Goal: Task Accomplishment & Management: Manage account settings

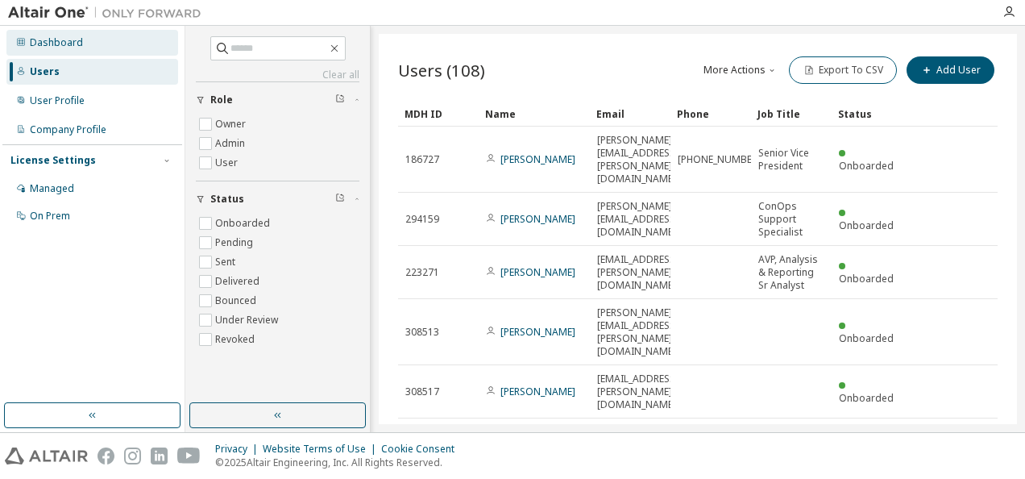
click at [19, 41] on icon at bounding box center [21, 42] width 10 height 10
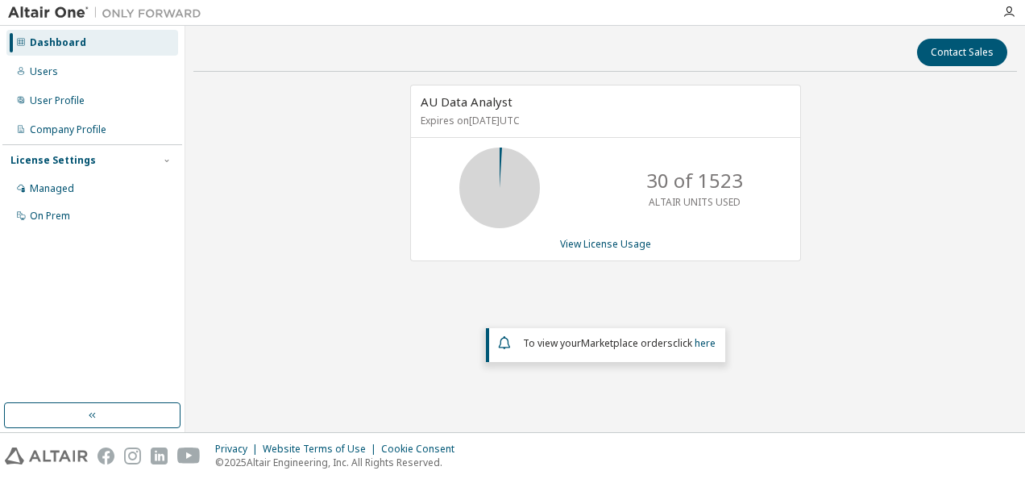
click at [19, 41] on icon at bounding box center [21, 42] width 10 height 10
click at [31, 71] on div "Users" at bounding box center [44, 71] width 28 height 13
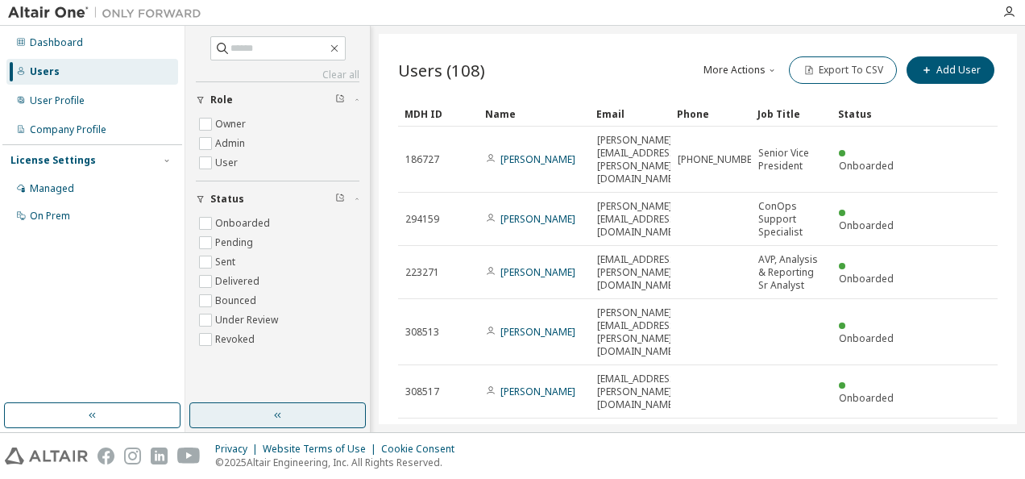
click at [275, 413] on icon "button" at bounding box center [278, 415] width 13 height 13
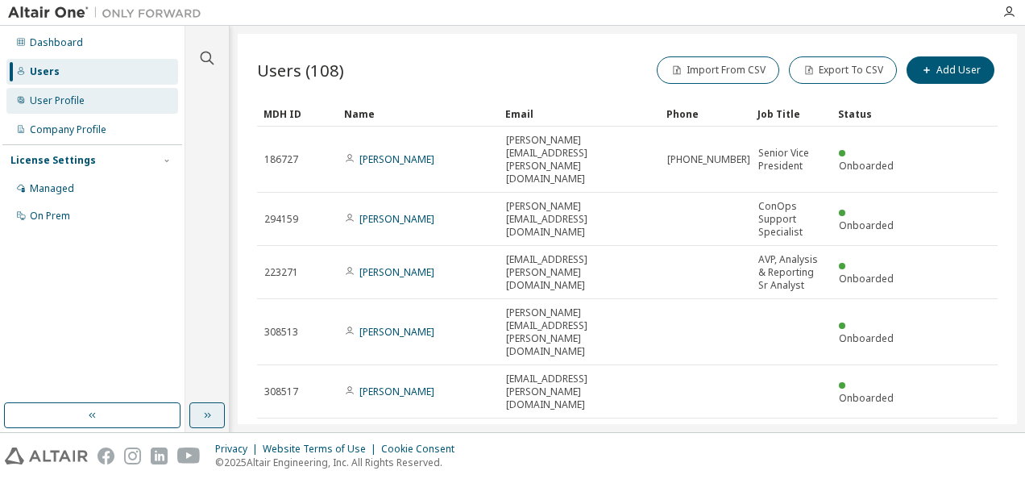
click at [75, 104] on div "User Profile" at bounding box center [57, 100] width 55 height 13
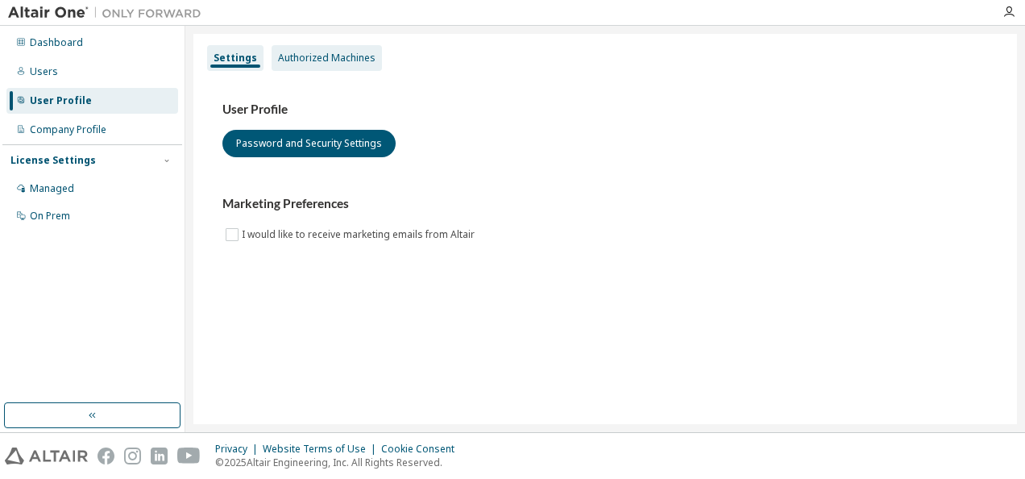
click at [338, 59] on div "Authorized Machines" at bounding box center [327, 58] width 98 height 13
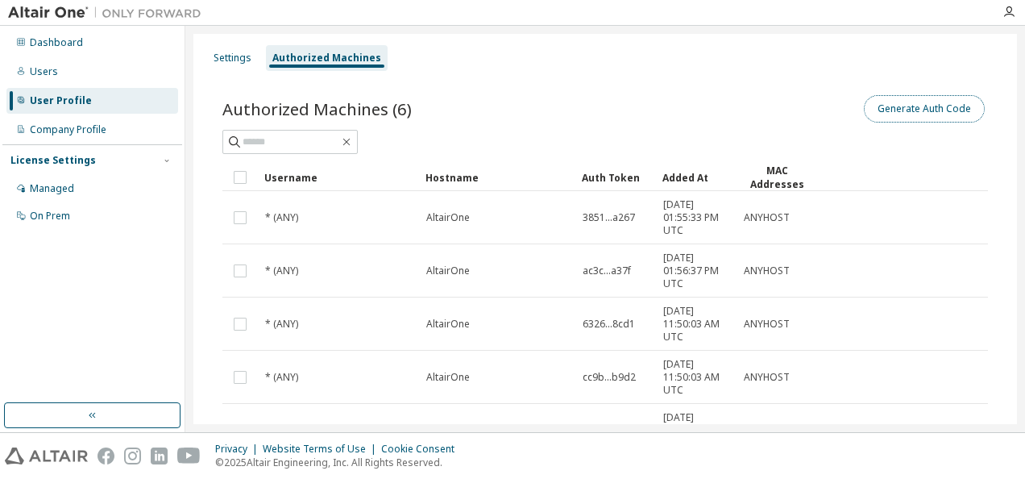
click at [891, 110] on button "Generate Auth Code" at bounding box center [924, 108] width 121 height 27
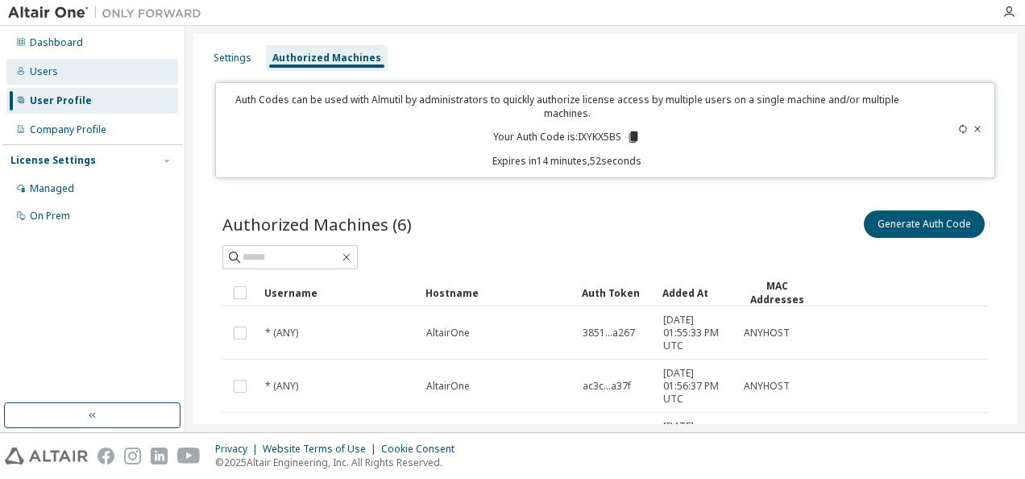
click at [68, 64] on div "Users" at bounding box center [92, 72] width 172 height 26
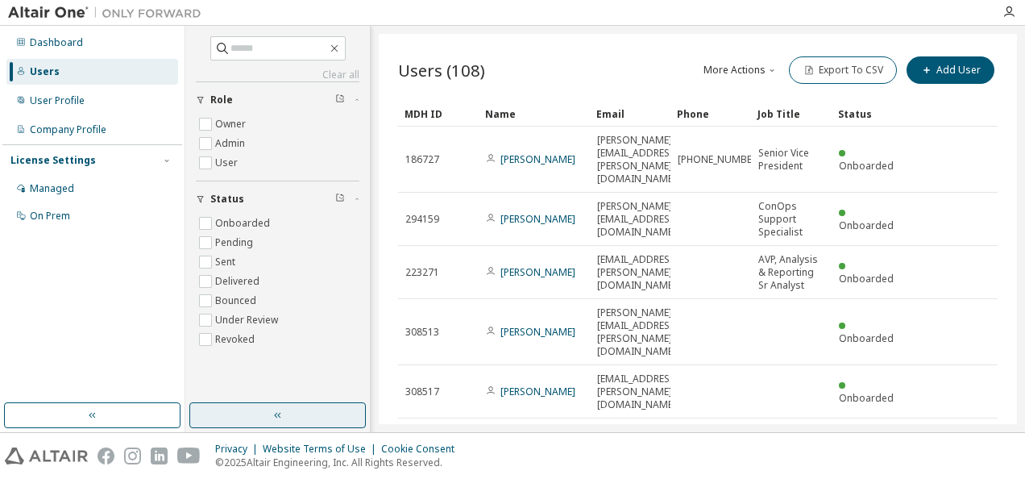
click at [291, 414] on button "button" at bounding box center [277, 415] width 176 height 26
click at [316, 412] on button "button" at bounding box center [277, 415] width 176 height 26
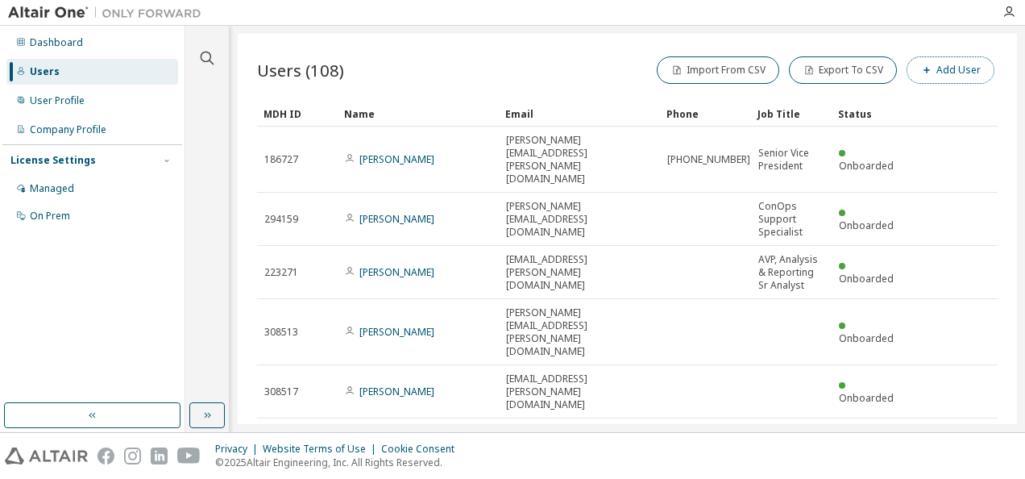
click at [944, 76] on button "Add User" at bounding box center [951, 69] width 88 height 27
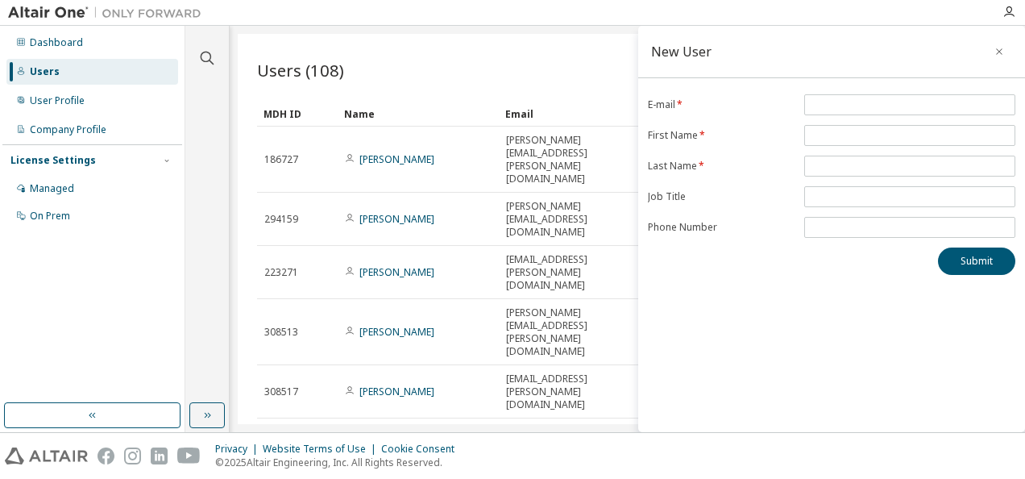
click at [531, 48] on div "Users (108) Import From CSV Export To CSV Add User Clear Load Save Save As Fiel…" at bounding box center [627, 229] width 779 height 390
click at [1000, 53] on icon "button" at bounding box center [999, 51] width 11 height 13
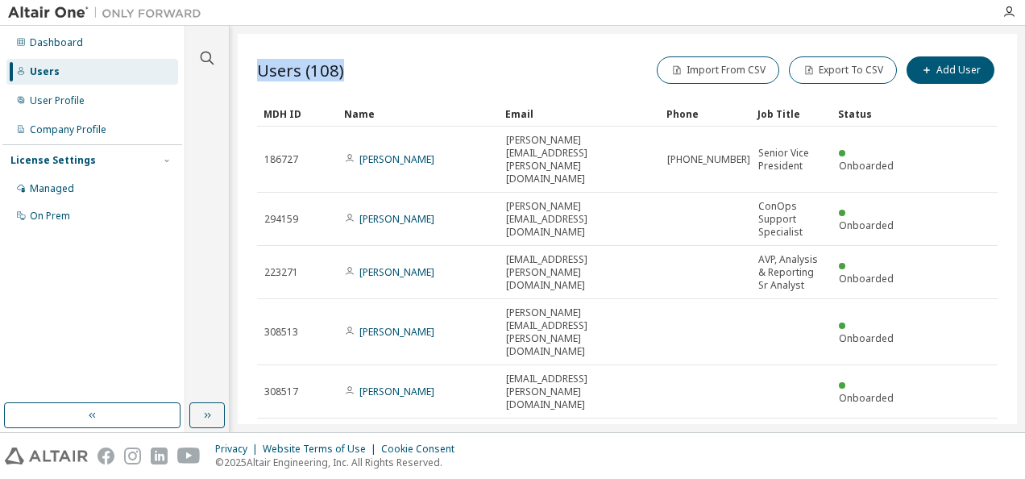
drag, startPoint x: 355, startPoint y: 68, endPoint x: 254, endPoint y: 68, distance: 100.7
click at [254, 68] on div "Users (108) Import From CSV Export To CSV Add User Clear Load Save Save As Fiel…" at bounding box center [627, 229] width 779 height 390
drag, startPoint x: 254, startPoint y: 68, endPoint x: 429, endPoint y: 63, distance: 175.0
click at [429, 63] on div "Users (108) Import From CSV Export To CSV Add User" at bounding box center [627, 70] width 741 height 34
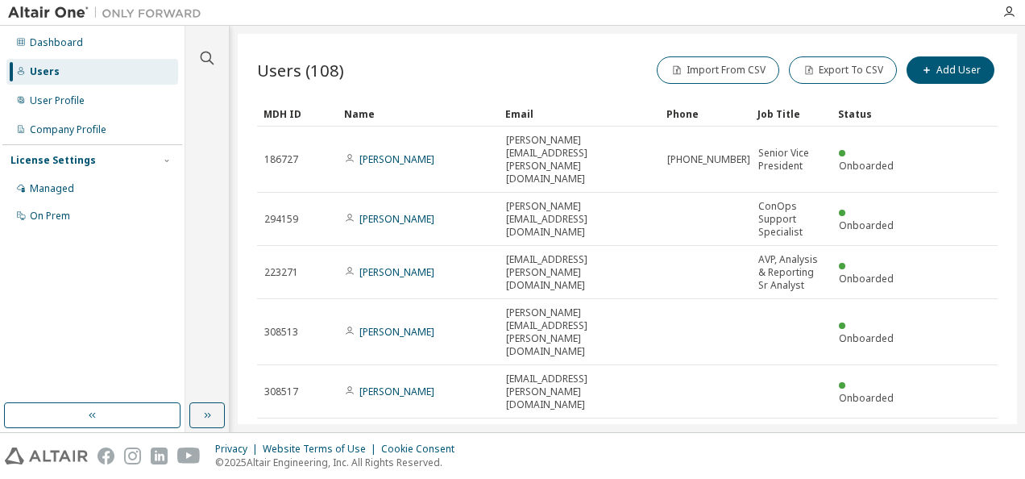
click at [429, 63] on div "Users (108) Import From CSV Export To CSV Add User" at bounding box center [627, 70] width 741 height 34
click at [835, 75] on button "Export To CSV" at bounding box center [843, 69] width 108 height 27
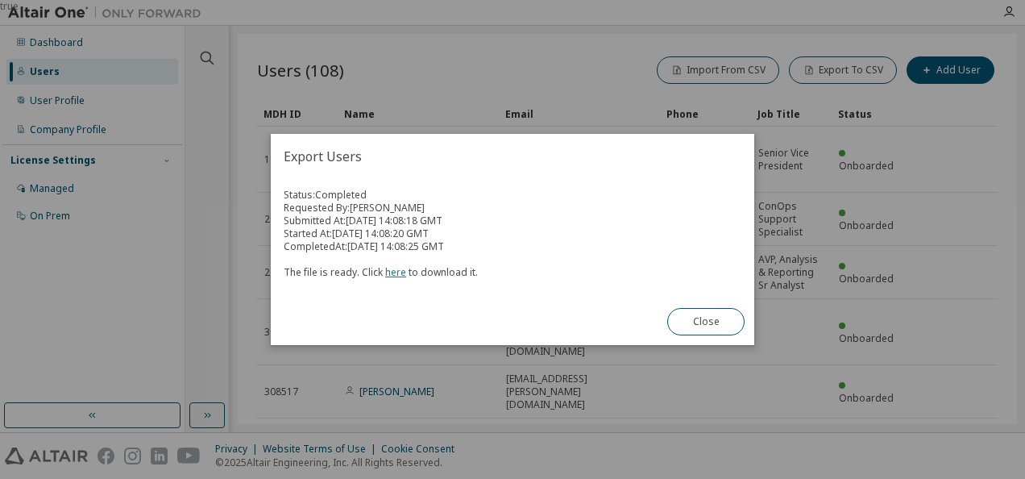
click at [395, 274] on link "here" at bounding box center [395, 272] width 21 height 14
click at [703, 325] on button "Close" at bounding box center [705, 321] width 77 height 27
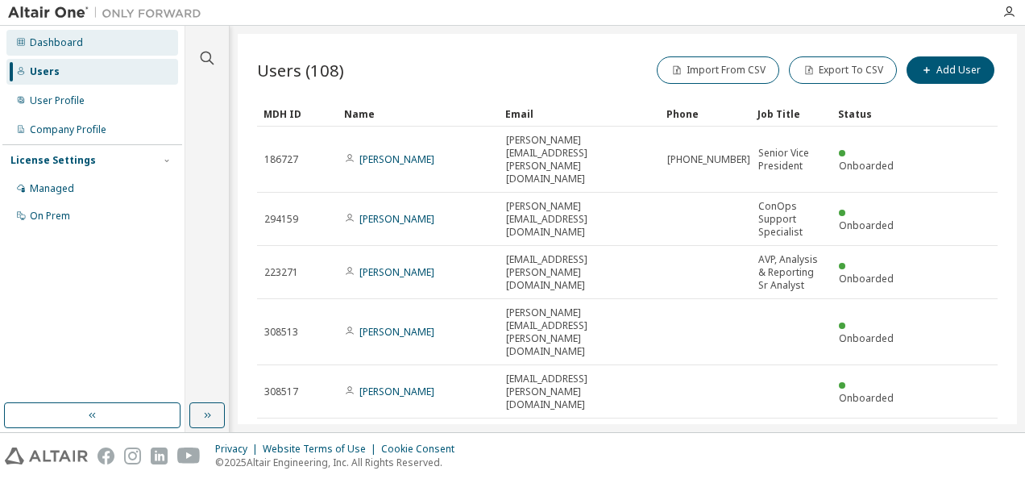
click at [28, 39] on div "Dashboard" at bounding box center [92, 43] width 172 height 26
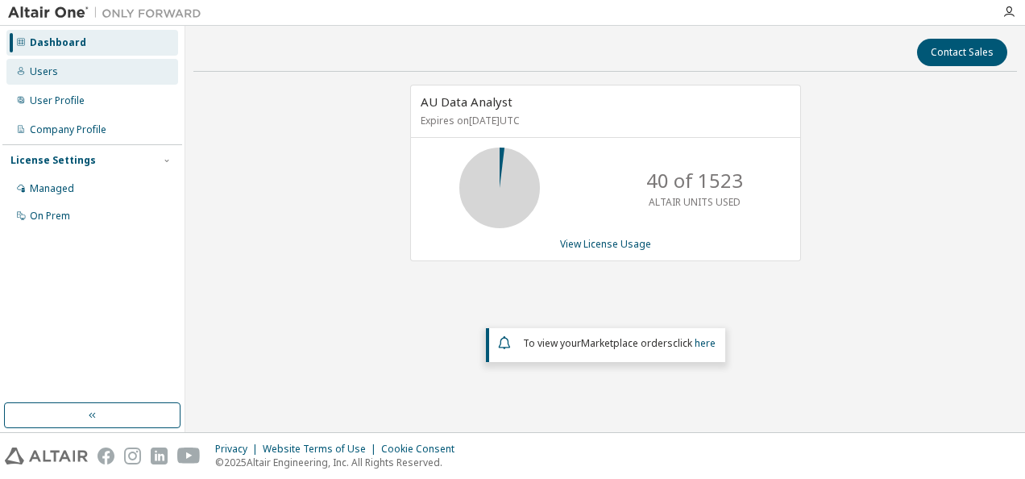
click at [47, 70] on div "Users" at bounding box center [44, 71] width 28 height 13
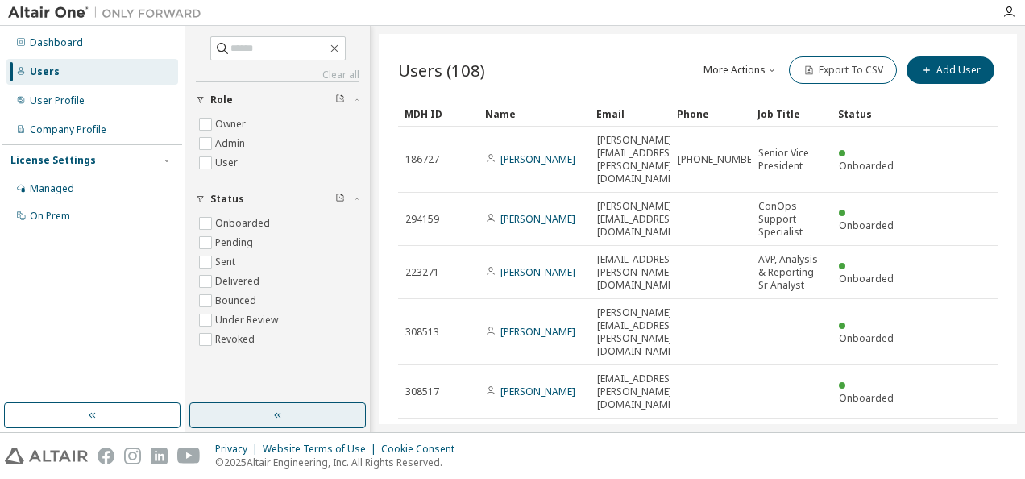
click at [276, 413] on icon "button" at bounding box center [277, 416] width 6 height 6
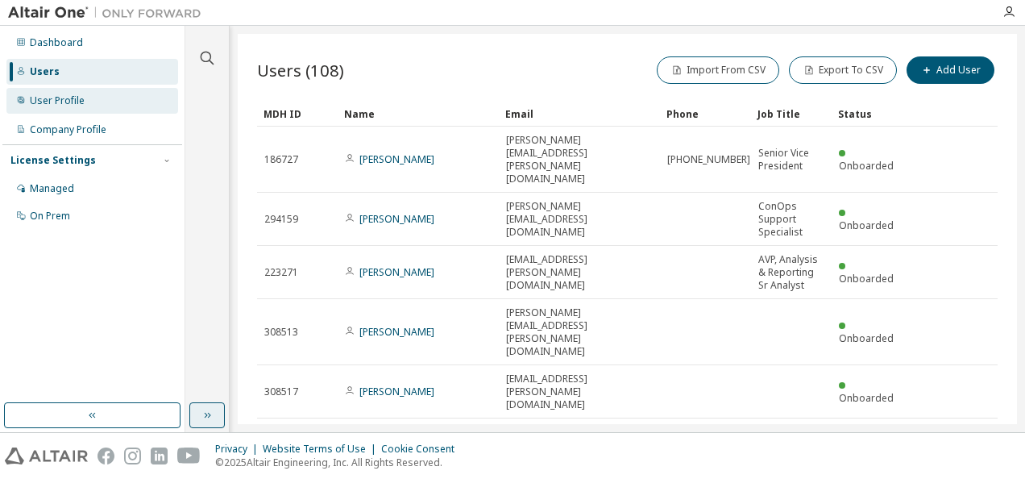
click at [67, 100] on div "User Profile" at bounding box center [57, 100] width 55 height 13
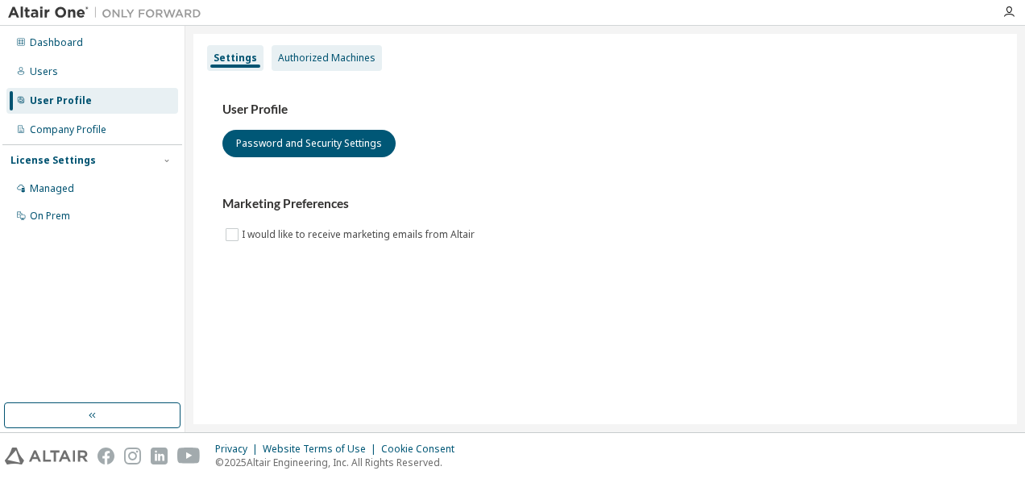
click at [330, 60] on div "Authorized Machines" at bounding box center [327, 58] width 98 height 13
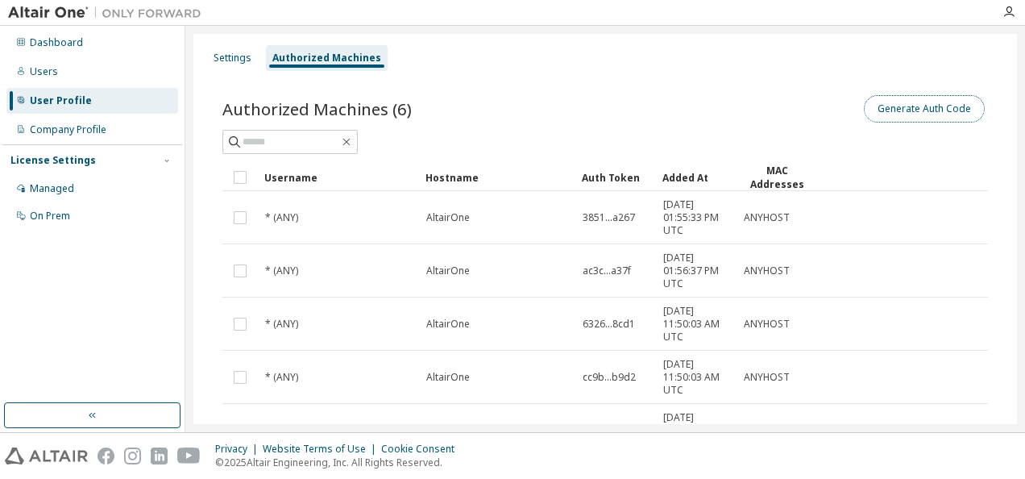
click at [928, 107] on button "Generate Auth Code" at bounding box center [924, 108] width 121 height 27
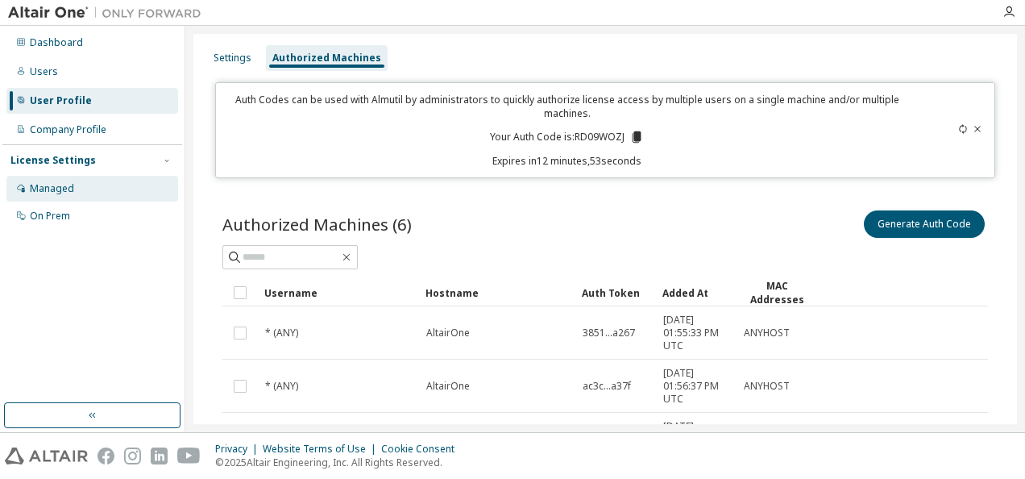
click at [46, 190] on div "Managed" at bounding box center [52, 188] width 44 height 13
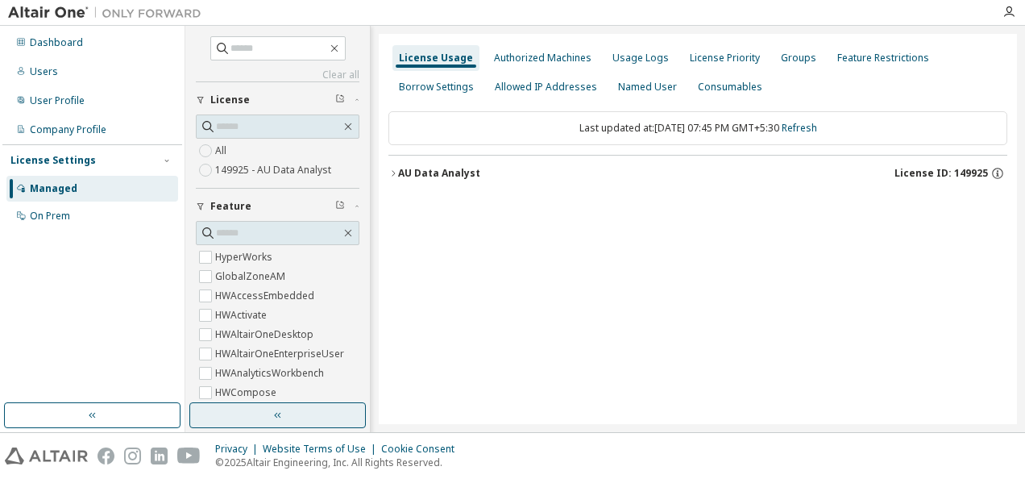
click at [317, 415] on button "button" at bounding box center [277, 415] width 176 height 26
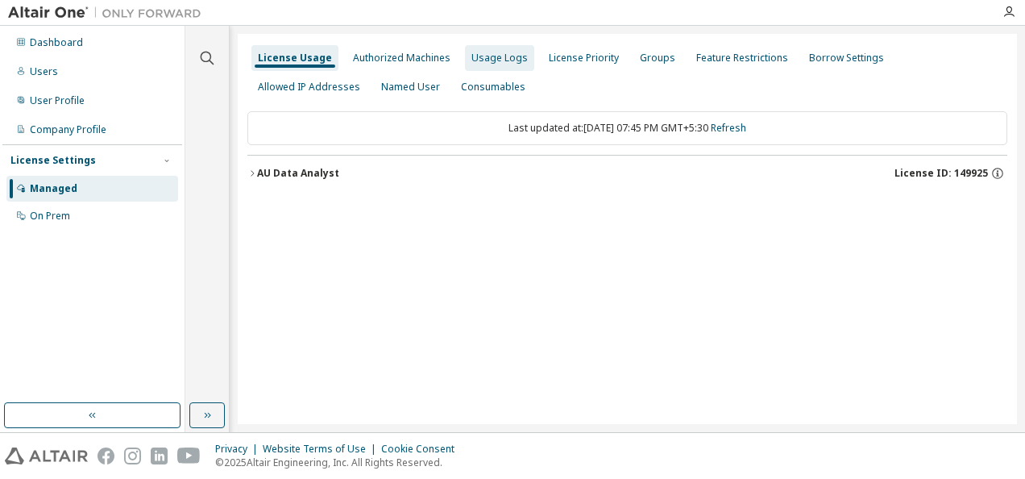
click at [500, 58] on div "Usage Logs" at bounding box center [499, 58] width 56 height 13
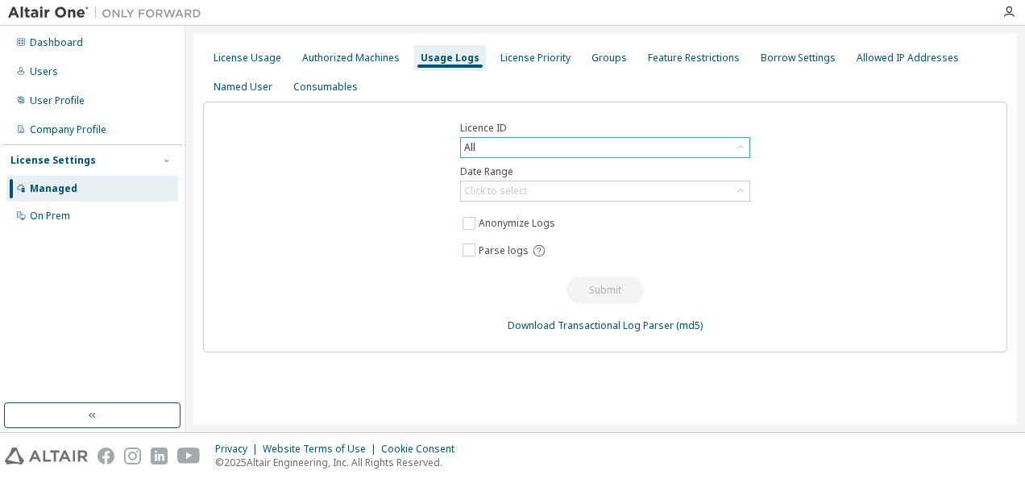
click at [719, 151] on div "All" at bounding box center [605, 147] width 288 height 19
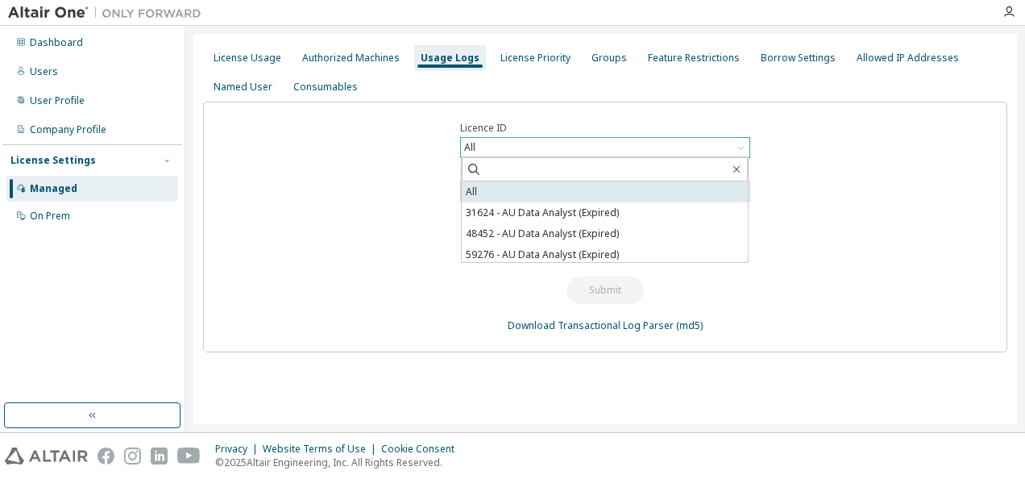
click at [536, 187] on li "All" at bounding box center [605, 191] width 286 height 21
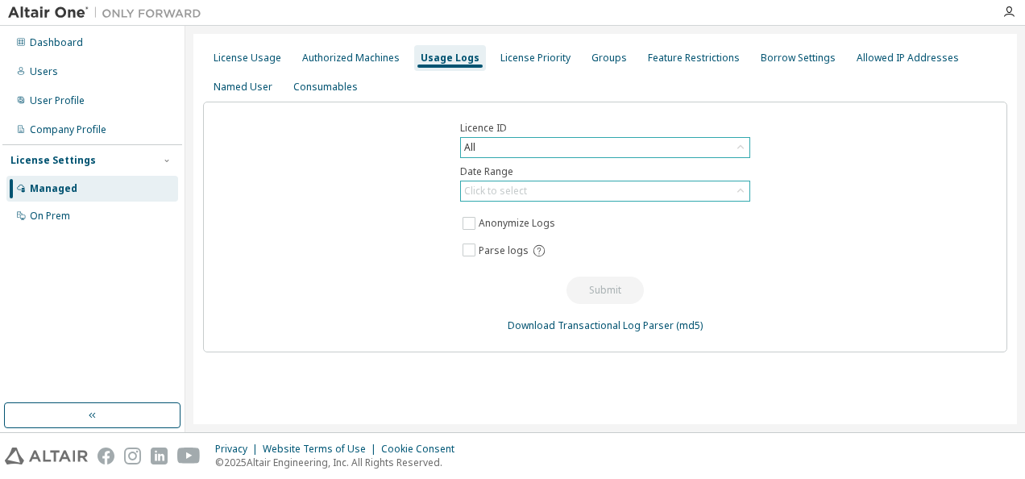
click at [735, 193] on icon at bounding box center [740, 191] width 16 height 16
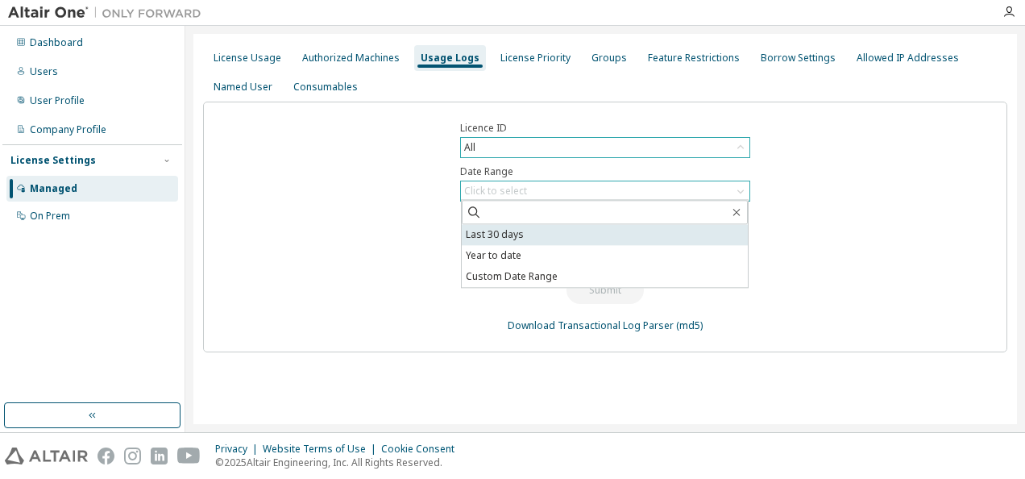
click at [503, 231] on li "Last 30 days" at bounding box center [605, 234] width 286 height 21
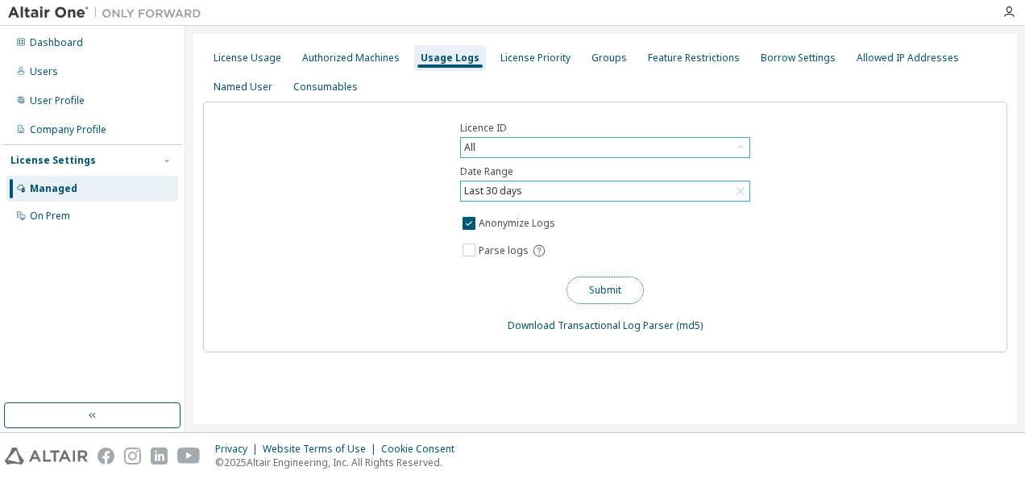
click at [612, 289] on button "Submit" at bounding box center [604, 289] width 77 height 27
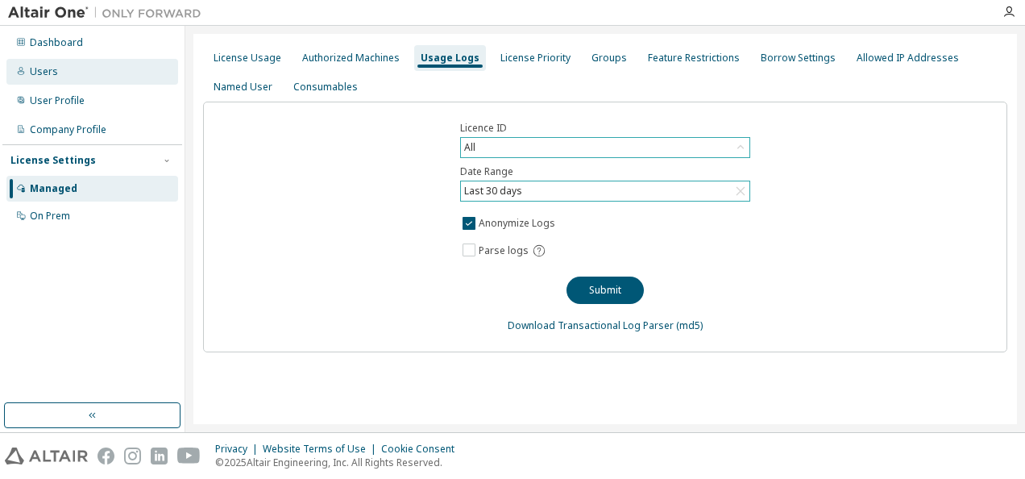
click at [47, 67] on div "Users" at bounding box center [44, 71] width 28 height 13
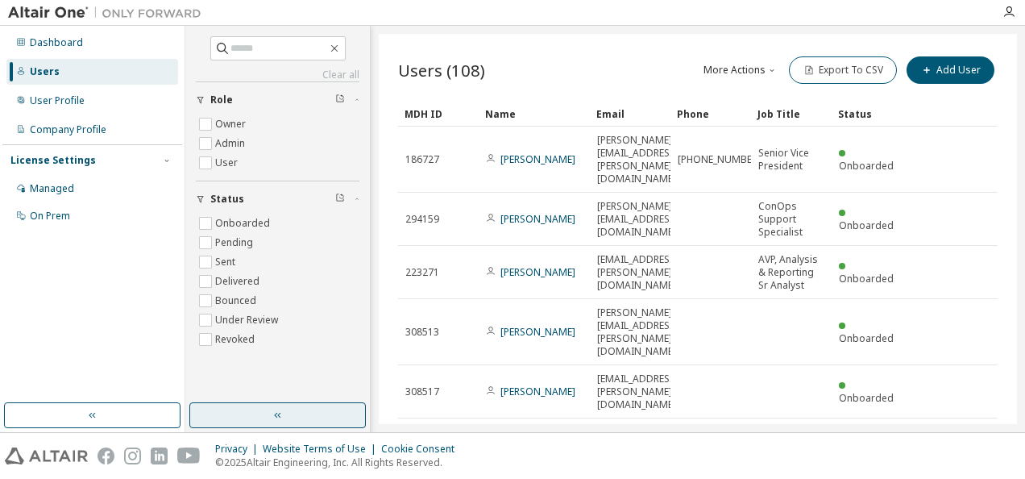
click at [274, 413] on icon "button" at bounding box center [278, 415] width 13 height 13
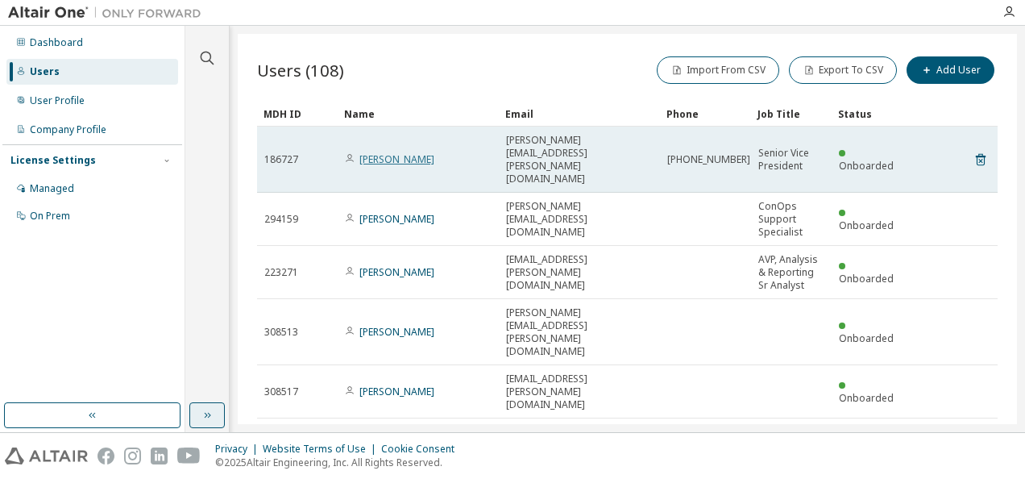
click at [399, 152] on link "[PERSON_NAME]" at bounding box center [396, 159] width 75 height 14
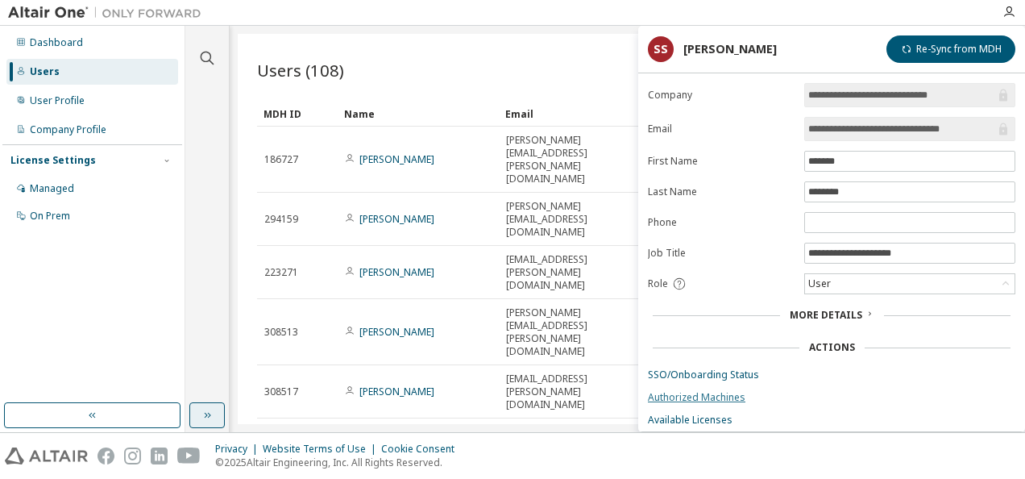
click at [693, 391] on link "Authorized Machines" at bounding box center [831, 397] width 367 height 13
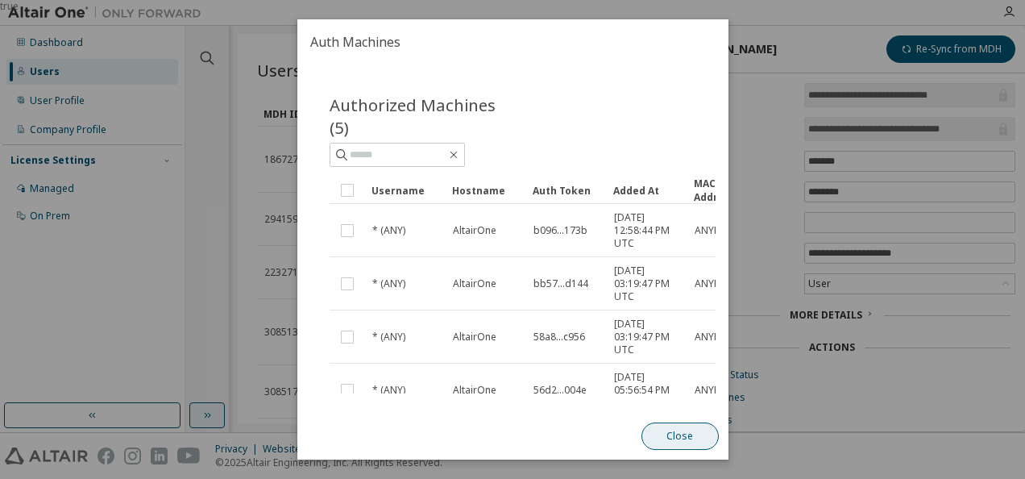
click at [679, 438] on button "Close" at bounding box center [679, 435] width 77 height 27
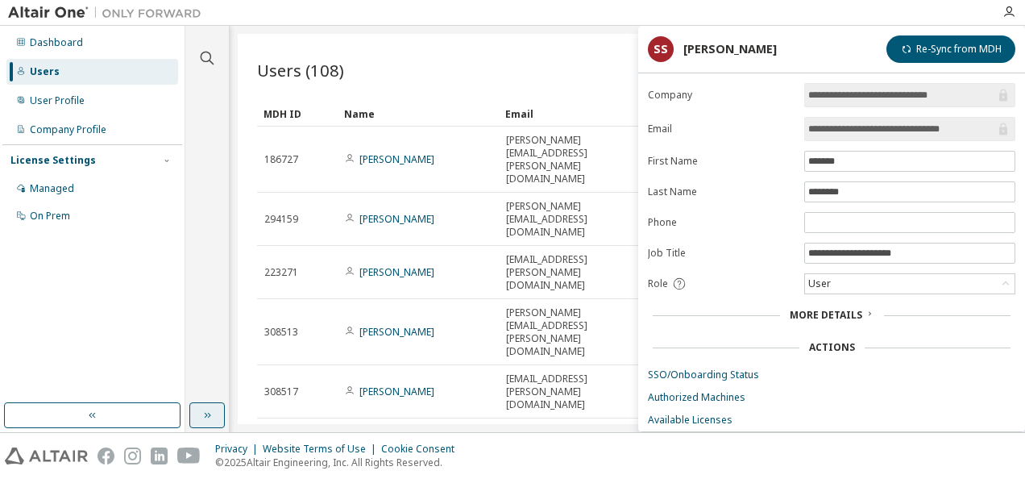
scroll to position [35, 0]
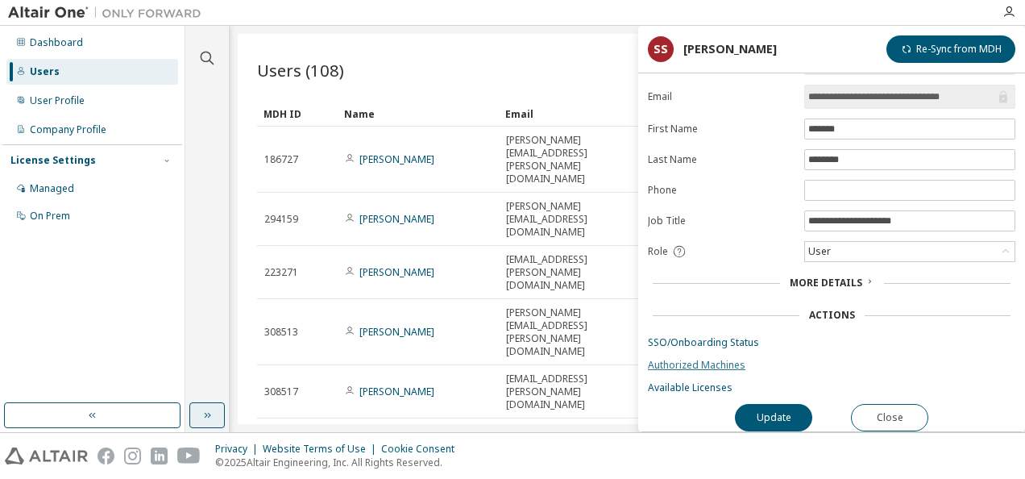
click at [676, 359] on link "Authorized Machines" at bounding box center [831, 365] width 367 height 13
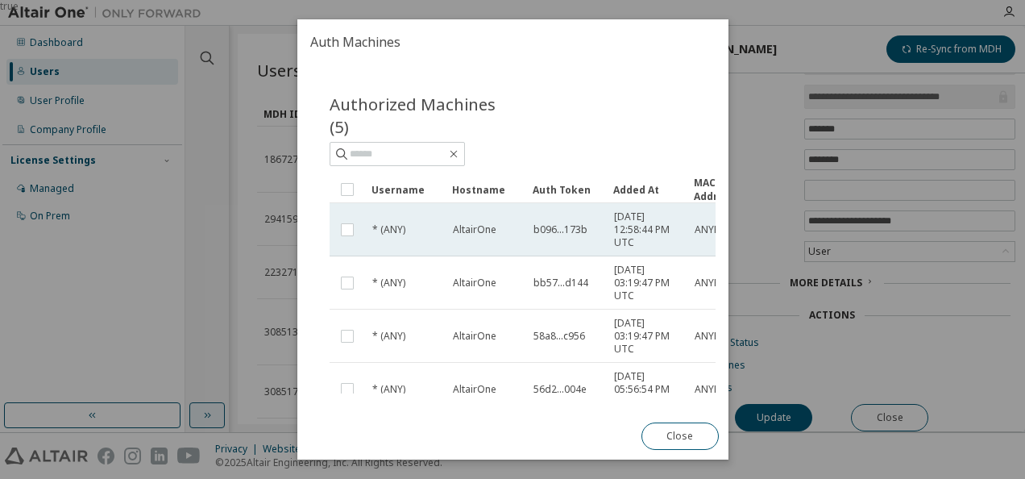
scroll to position [0, 0]
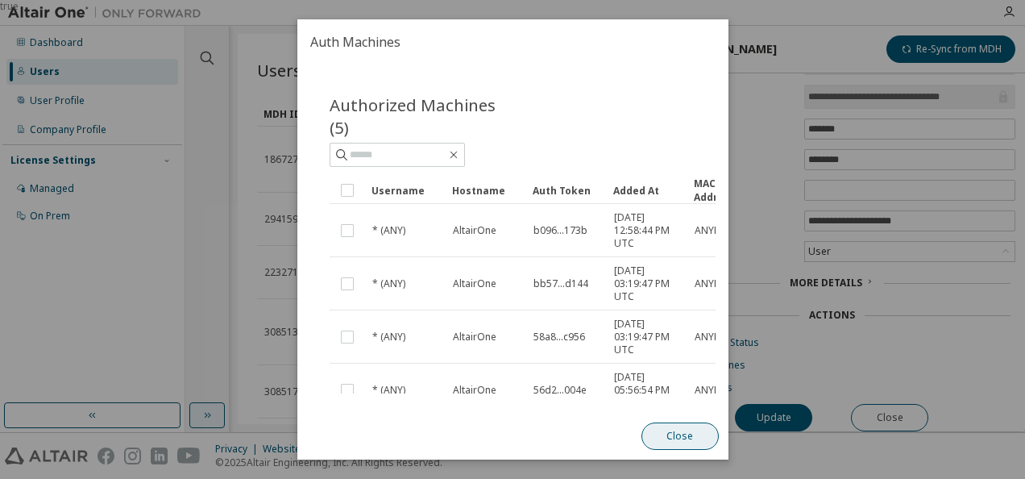
click at [688, 435] on button "Close" at bounding box center [679, 435] width 77 height 27
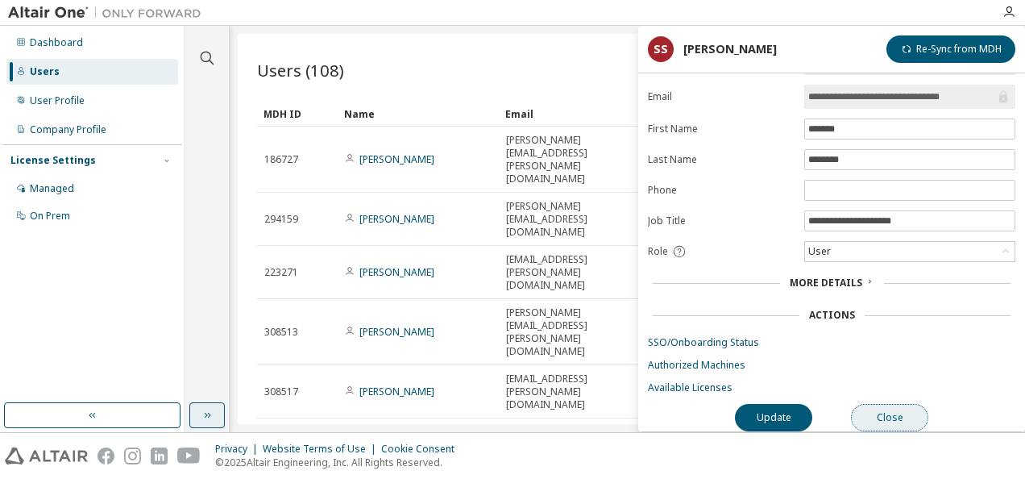
click at [894, 409] on button "Close" at bounding box center [889, 417] width 77 height 27
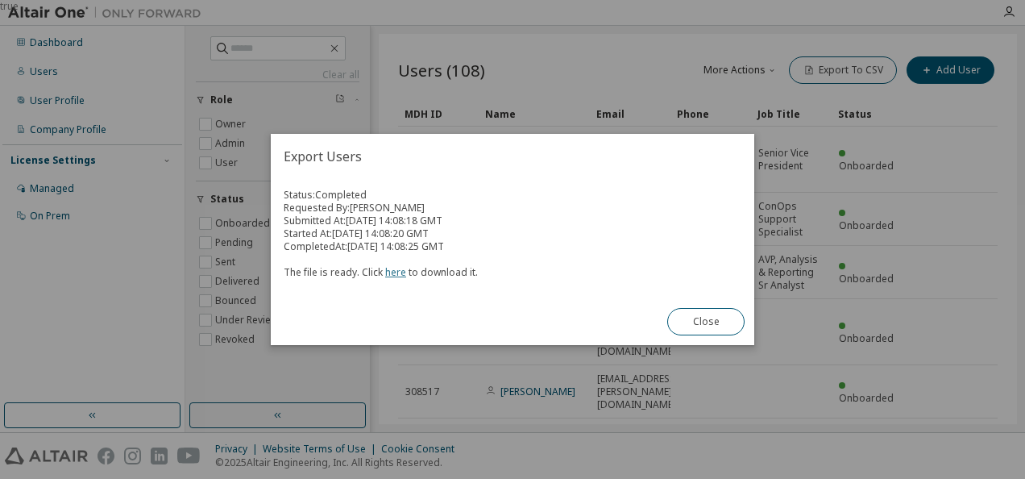
click at [393, 273] on link "here" at bounding box center [395, 272] width 21 height 14
click at [699, 319] on button "Close" at bounding box center [705, 321] width 77 height 27
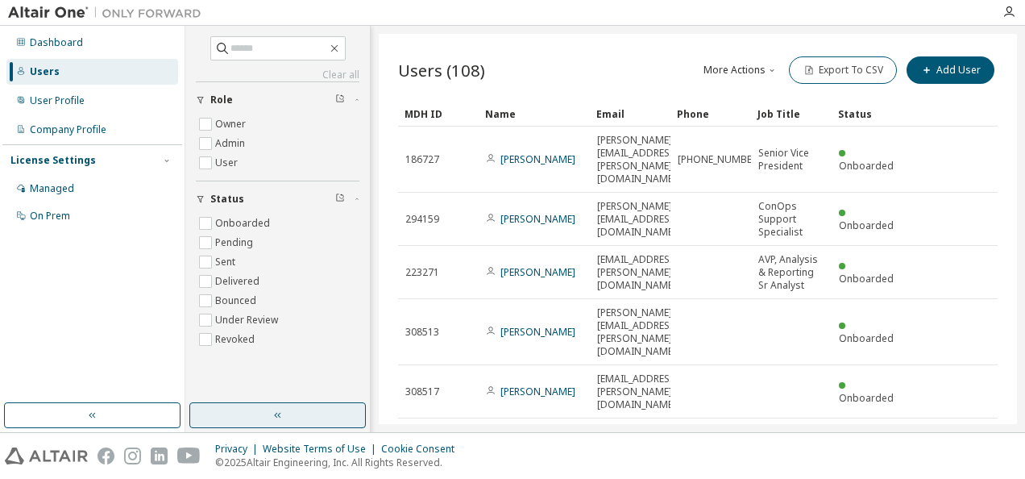
click at [279, 412] on icon "button" at bounding box center [278, 415] width 13 height 13
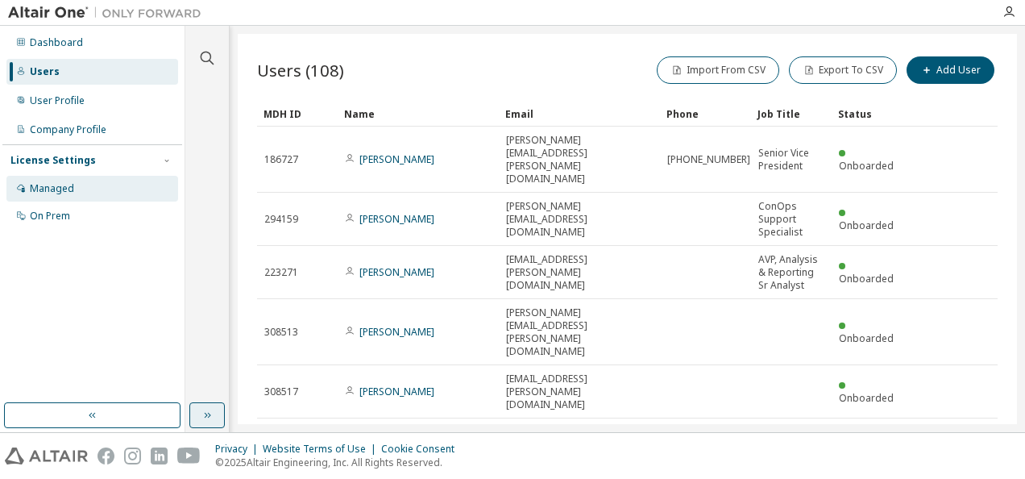
click at [68, 187] on div "Managed" at bounding box center [52, 188] width 44 height 13
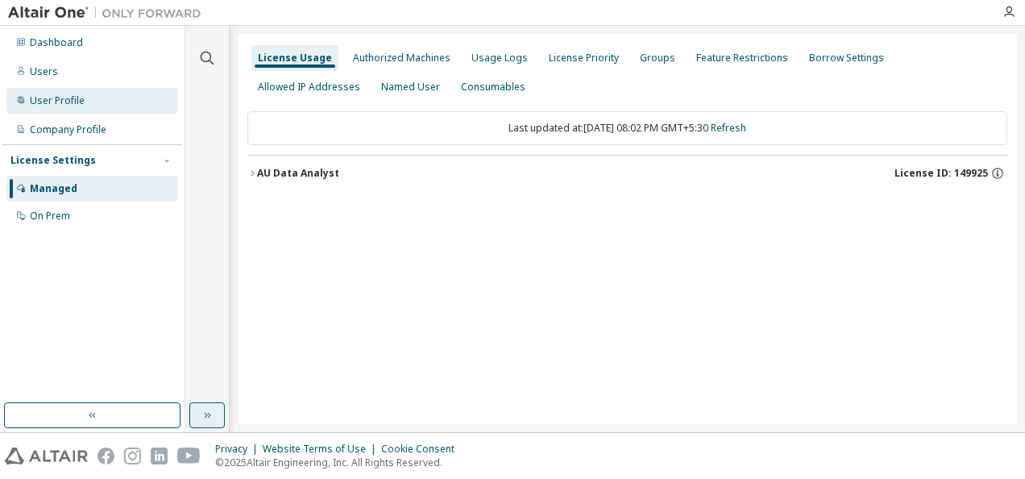
click at [69, 97] on div "User Profile" at bounding box center [57, 100] width 55 height 13
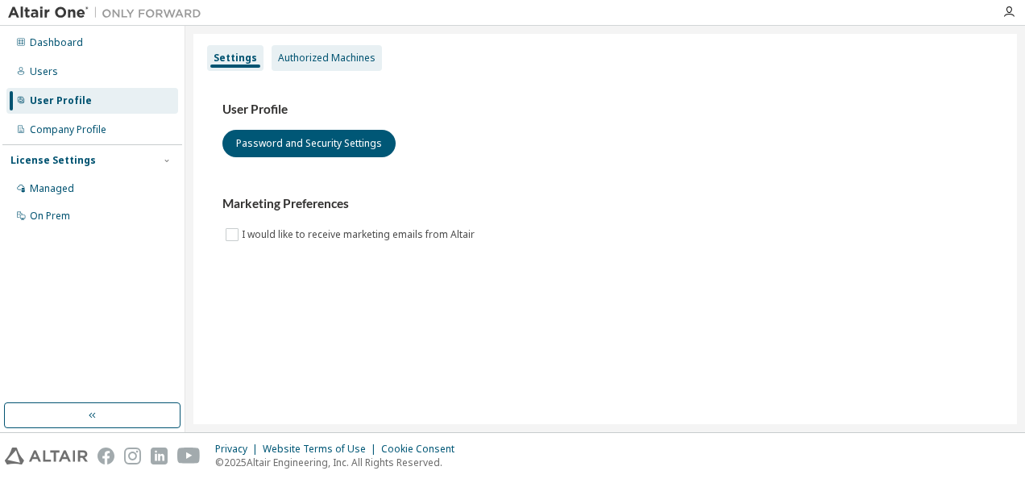
click at [316, 56] on div "Authorized Machines" at bounding box center [327, 58] width 98 height 13
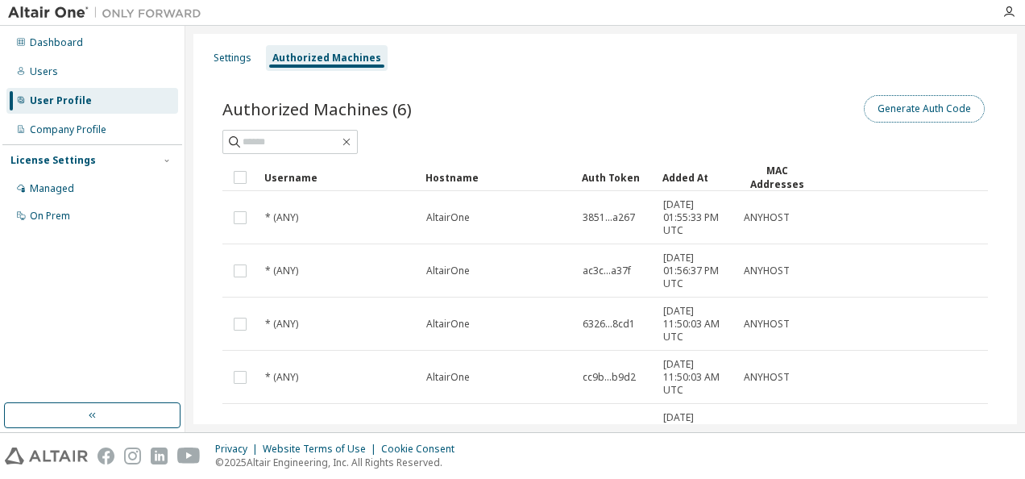
click at [928, 116] on button "Generate Auth Code" at bounding box center [924, 108] width 121 height 27
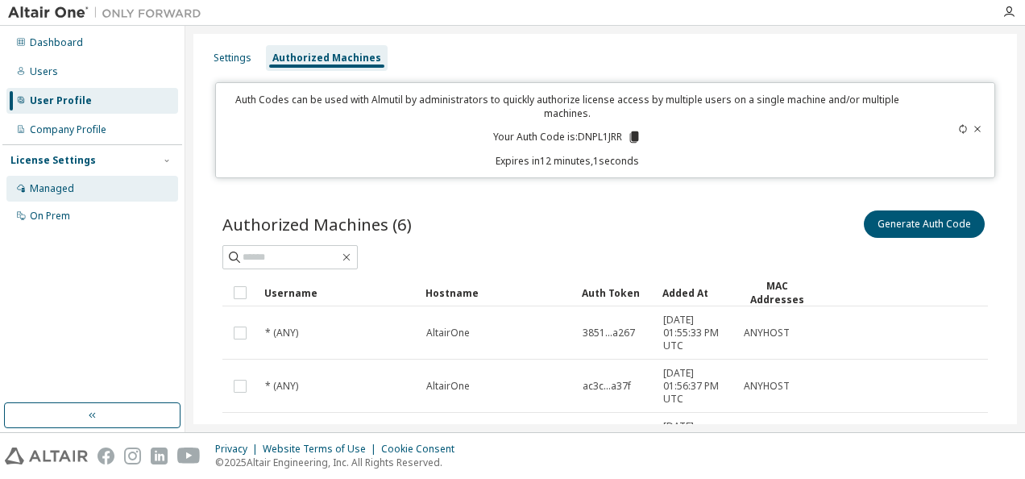
click at [42, 193] on div "Managed" at bounding box center [52, 188] width 44 height 13
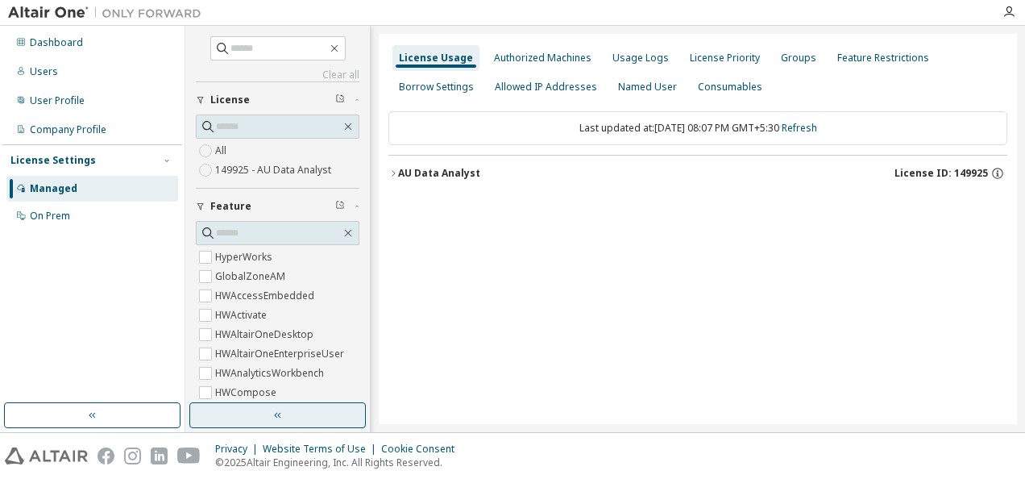
click at [285, 413] on button "button" at bounding box center [277, 415] width 176 height 26
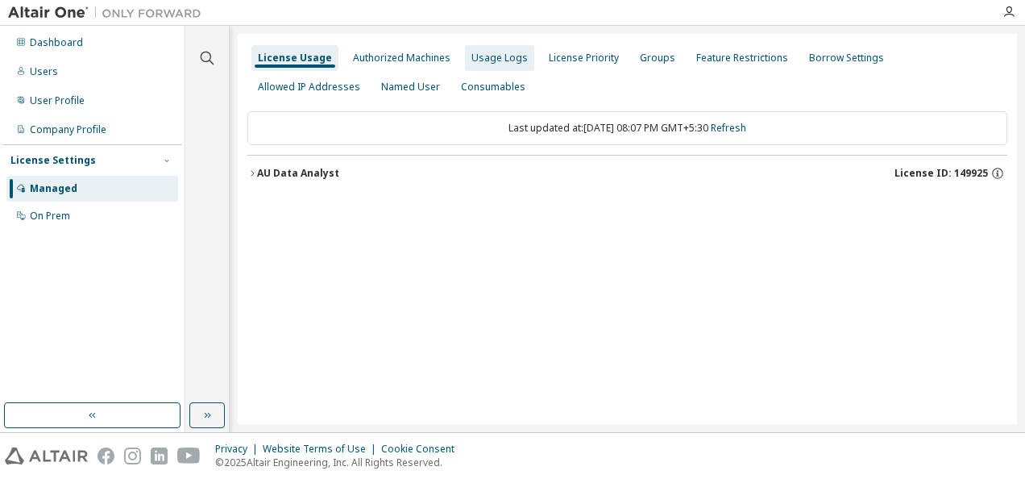
click at [493, 63] on div "Usage Logs" at bounding box center [499, 58] width 56 height 13
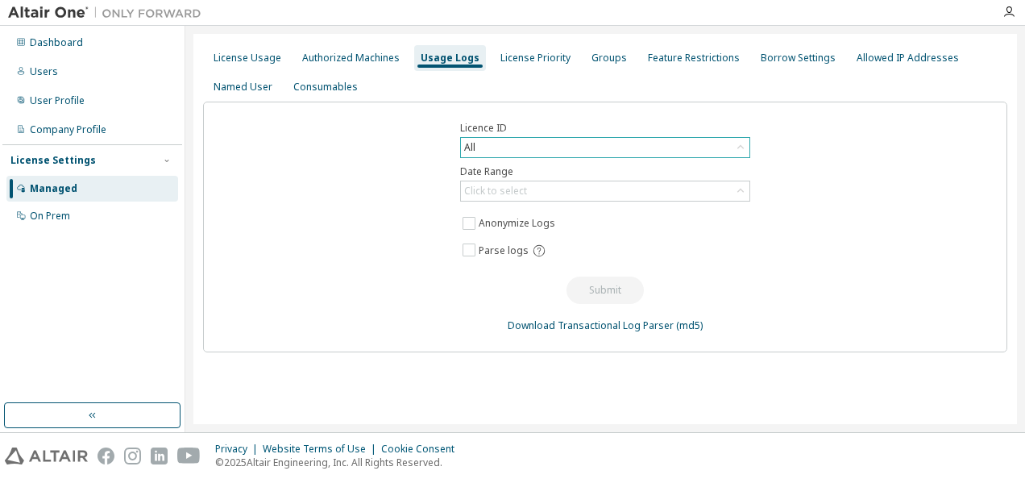
click at [738, 148] on icon at bounding box center [740, 147] width 16 height 16
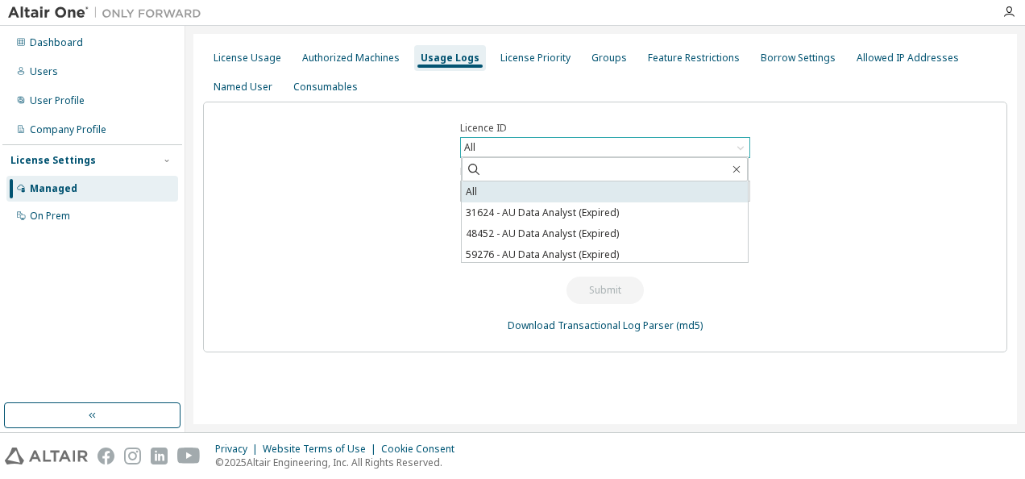
click at [548, 193] on li "All" at bounding box center [605, 191] width 286 height 21
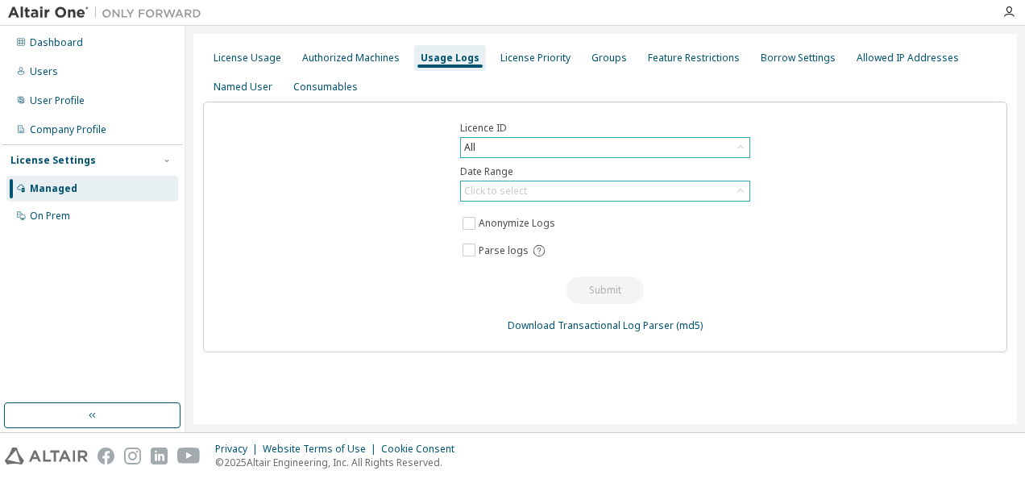
click at [743, 197] on icon at bounding box center [740, 191] width 16 height 16
click at [795, 245] on div "Licence ID All Date Range Click to select Last 30 days Year to date Custom Date…" at bounding box center [605, 227] width 804 height 251
